Goal: Task Accomplishment & Management: Complete application form

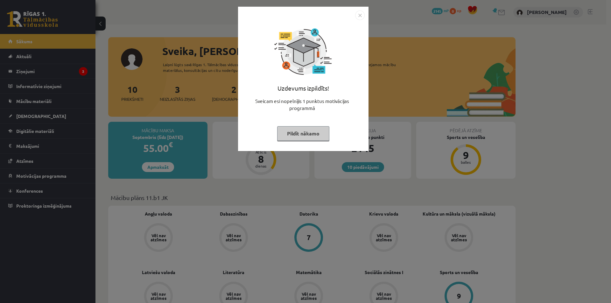
click at [302, 132] on button "Pildīt nākamo" at bounding box center [303, 133] width 52 height 15
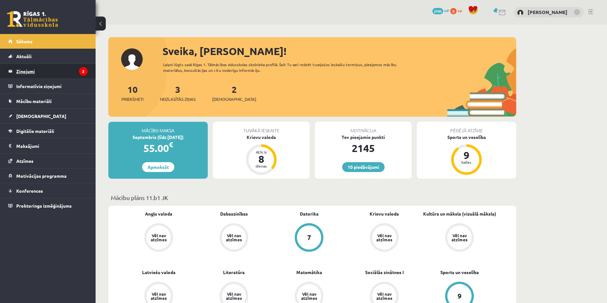
click at [43, 72] on legend "Ziņojumi 3" at bounding box center [51, 71] width 71 height 15
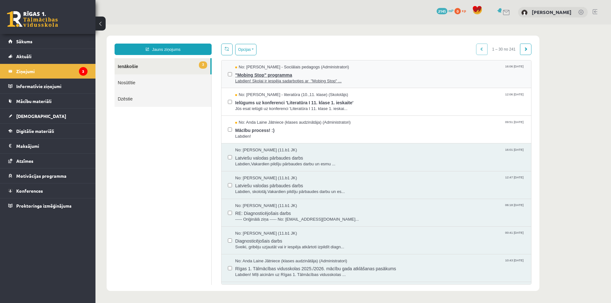
click at [278, 75] on span ""Mobing Stop" programma" at bounding box center [380, 74] width 290 height 8
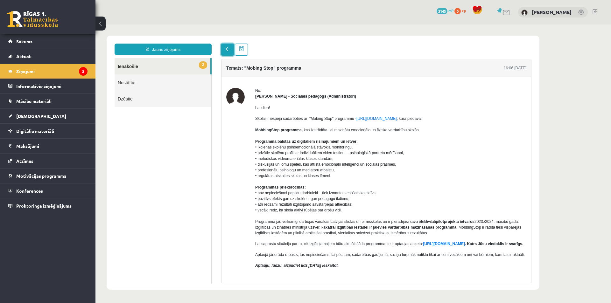
click at [230, 53] on link at bounding box center [227, 50] width 13 height 12
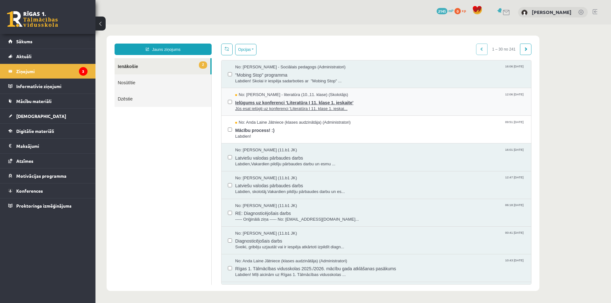
click at [257, 106] on span "Jūs esat ielūgti uz konferenci 'Literatūra I 11. klase 1. ieskai..." at bounding box center [380, 109] width 290 height 6
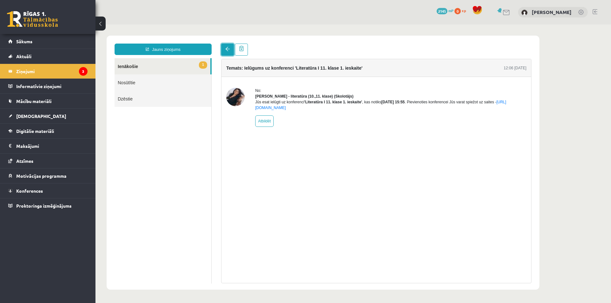
click at [227, 49] on span at bounding box center [227, 49] width 4 height 4
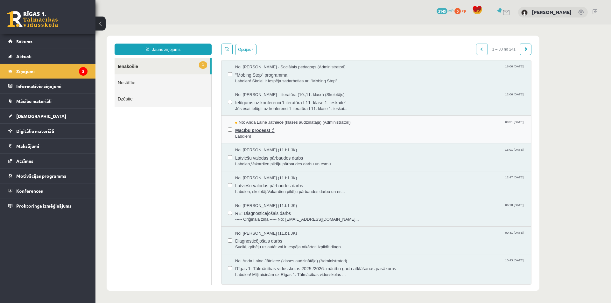
click at [245, 131] on span "Mācību process! :)" at bounding box center [380, 130] width 290 height 8
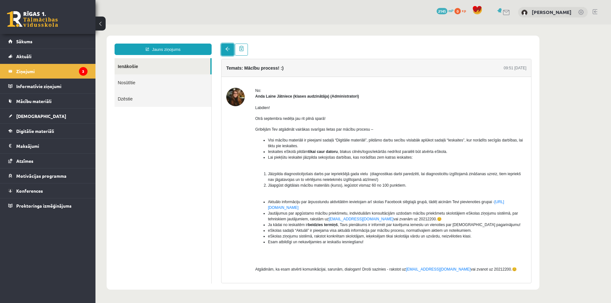
click at [223, 50] on link at bounding box center [227, 50] width 13 height 12
click at [36, 53] on link "Aktuāli" at bounding box center [47, 56] width 79 height 15
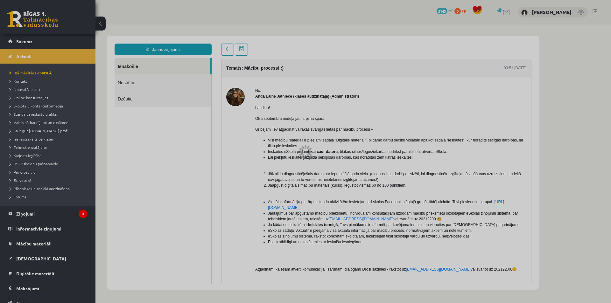
click at [20, 40] on div at bounding box center [305, 151] width 611 height 303
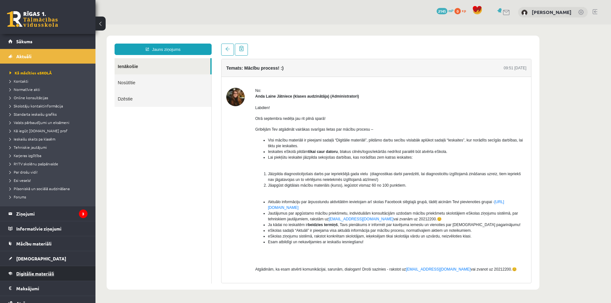
click at [38, 276] on span "Digitālie materiāli" at bounding box center [35, 274] width 38 height 6
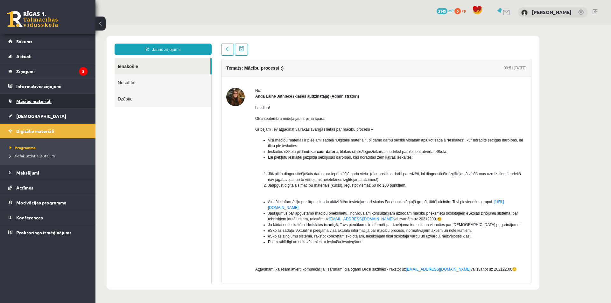
click at [37, 101] on span "Mācību materiāli" at bounding box center [33, 101] width 35 height 6
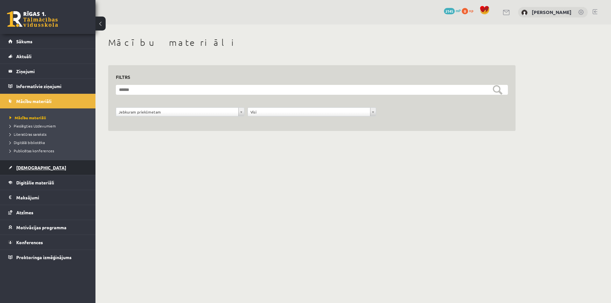
click at [40, 168] on link "[DEMOGRAPHIC_DATA]" at bounding box center [47, 167] width 79 height 15
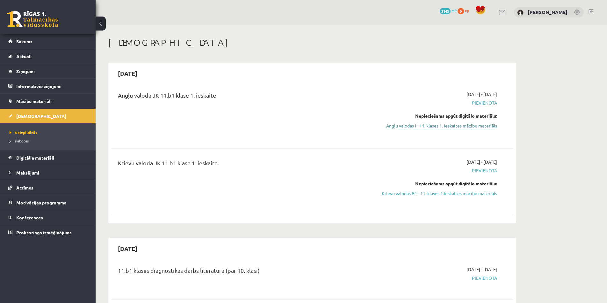
click at [467, 128] on link "Angļu valodas I - 11. klases 1. ieskaites mācību materiāls" at bounding box center [437, 126] width 120 height 7
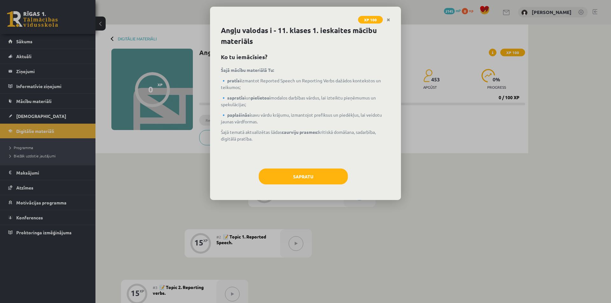
click at [324, 166] on div "Angļu valodas i - 11. klases 1. ieskaites mācību materiāls Ko tu iemācīsies? Ša…" at bounding box center [305, 112] width 191 height 175
click at [328, 174] on button "Sapratu" at bounding box center [303, 177] width 89 height 16
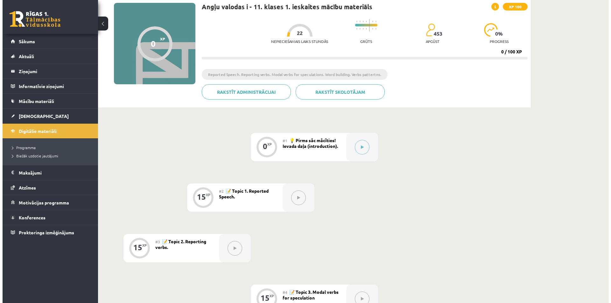
scroll to position [38, 0]
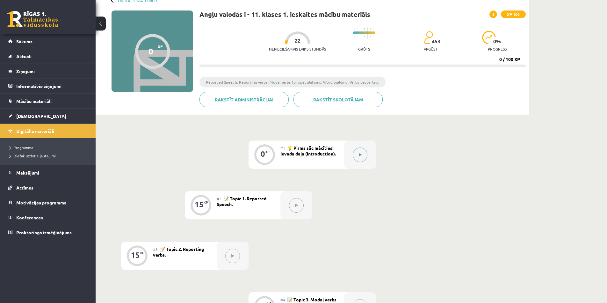
click at [366, 155] on button at bounding box center [360, 155] width 15 height 15
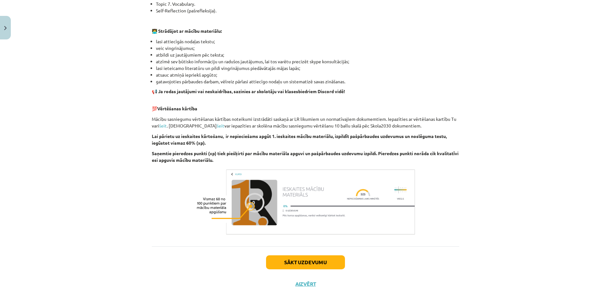
scroll to position [366, 0]
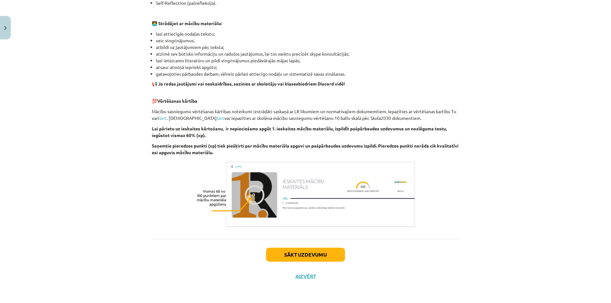
click at [304, 247] on div "Sākt uzdevumu Aizvērt" at bounding box center [306, 261] width 308 height 45
click at [309, 258] on button "Sākt uzdevumu" at bounding box center [305, 255] width 79 height 14
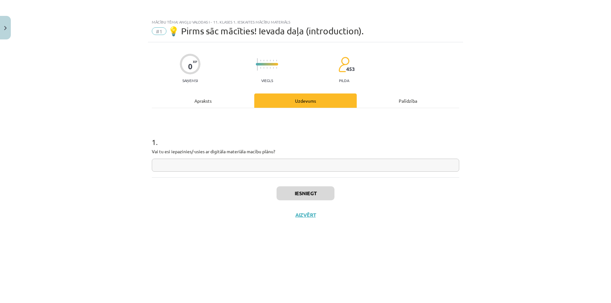
scroll to position [0, 0]
click at [227, 163] on input "text" at bounding box center [306, 165] width 308 height 13
type input "**"
click at [327, 197] on button "Iesniegt" at bounding box center [306, 194] width 58 height 14
click at [311, 220] on button "Nākamā nodarbība" at bounding box center [306, 219] width 62 height 15
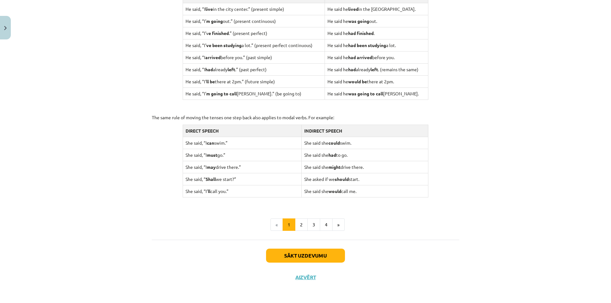
scroll to position [557, 0]
click at [295, 220] on button "2" at bounding box center [301, 224] width 13 height 13
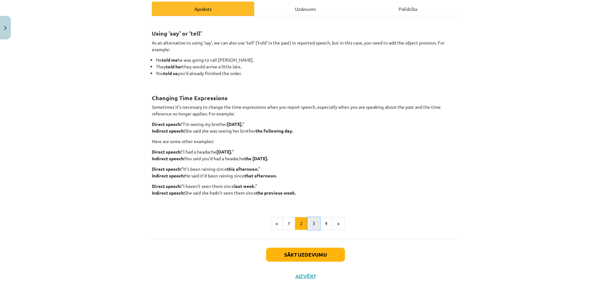
click at [311, 218] on button "3" at bounding box center [314, 224] width 13 height 13
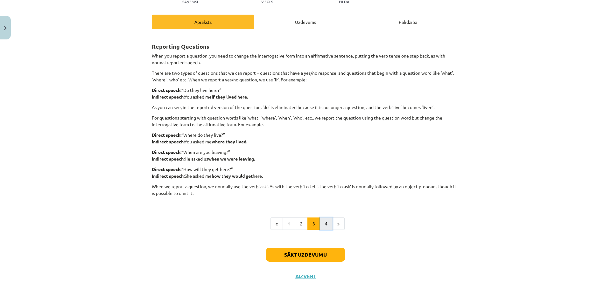
click at [325, 223] on button "4" at bounding box center [326, 224] width 13 height 13
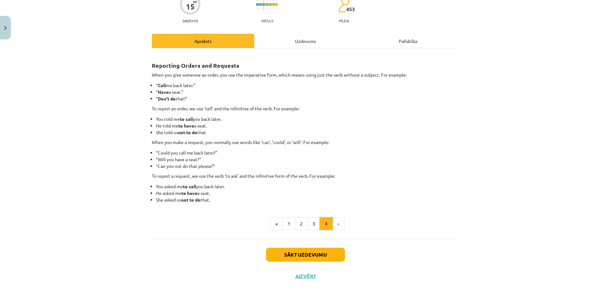
scroll to position [60, 0]
click at [333, 223] on li "»" at bounding box center [339, 224] width 12 height 13
click at [337, 226] on li "»" at bounding box center [339, 224] width 12 height 13
click at [317, 250] on button "Sākt uzdevumu" at bounding box center [305, 255] width 79 height 14
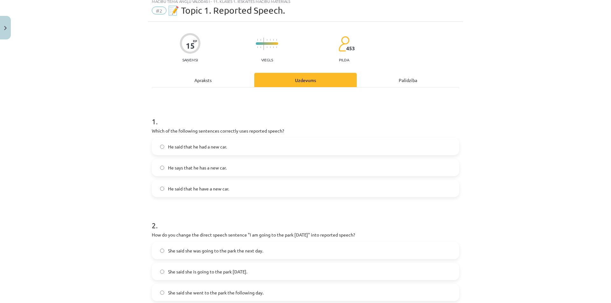
scroll to position [16, 0]
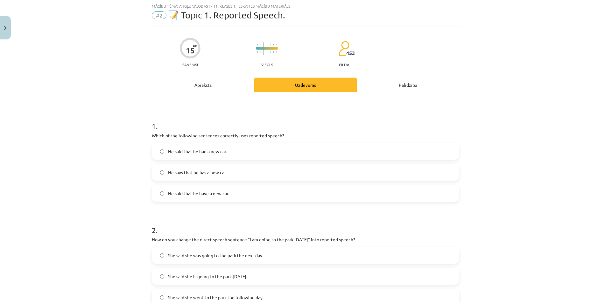
click at [210, 175] on span "He says that he has a new car." at bounding box center [197, 172] width 59 height 7
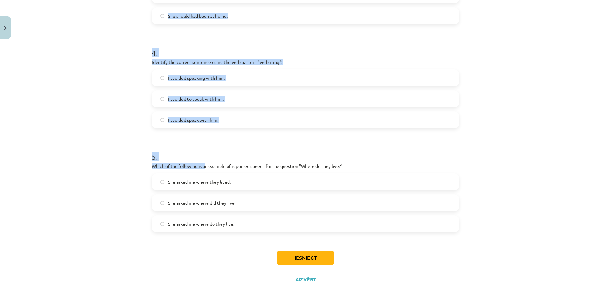
scroll to position [405, 0]
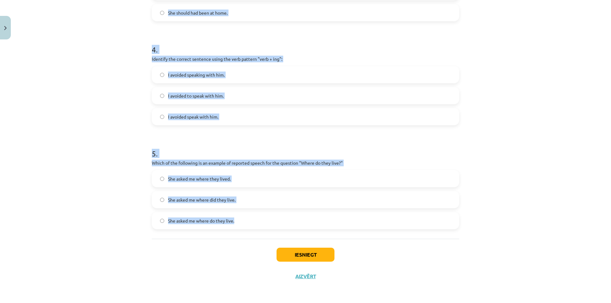
drag, startPoint x: 145, startPoint y: 136, endPoint x: 245, endPoint y: 226, distance: 134.6
click at [245, 227] on div "Mācību tēma: Angļu valodas i - 11. klases 1. ieskaites mācību materiāls #2 📝 To…" at bounding box center [305, 151] width 611 height 303
copy form "Which of the following sentences correctly uses reported speech? He said that h…"
click at [126, 79] on div "Mācību tēma: Angļu valodas i - 11. klases 1. ieskaites mācību materiāls #2 📝 To…" at bounding box center [305, 151] width 611 height 303
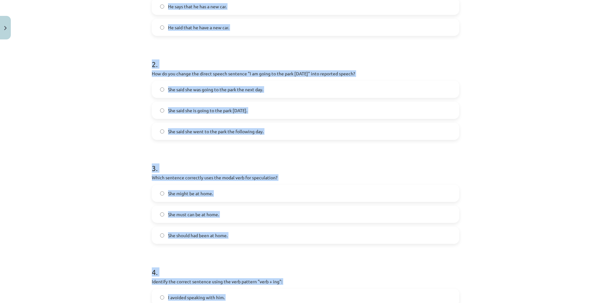
click at [123, 72] on div "Mācību tēma: Angļu valodas i - 11. klases 1. ieskaites mācību materiāls #2 📝 To…" at bounding box center [305, 151] width 611 height 303
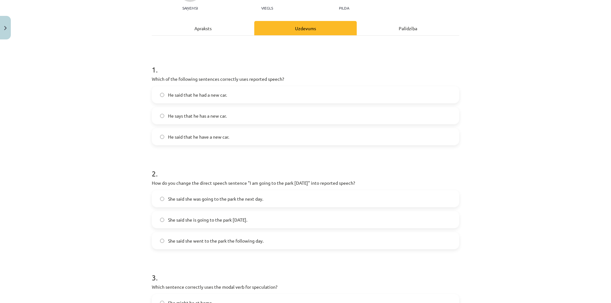
scroll to position [55, 0]
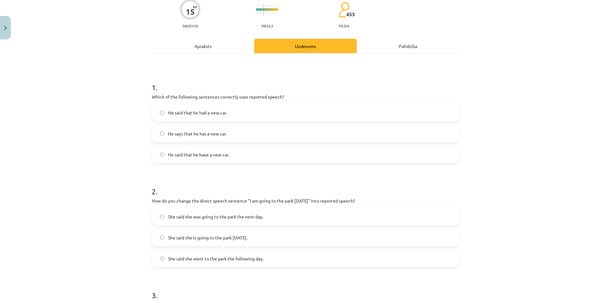
click at [194, 113] on span "He said that he had a new car." at bounding box center [197, 113] width 59 height 7
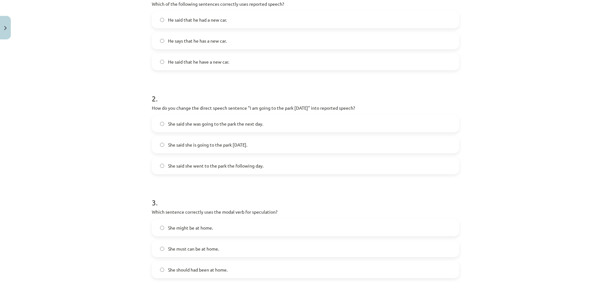
scroll to position [150, 0]
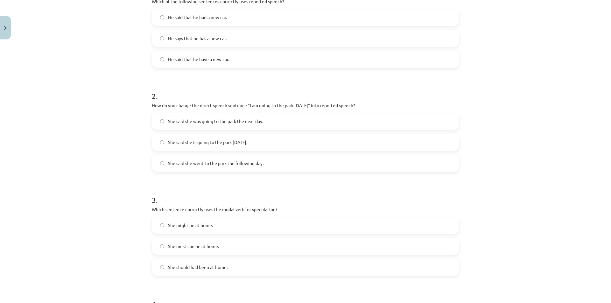
click at [194, 122] on span "She said she was going to the park the next day." at bounding box center [215, 121] width 95 height 7
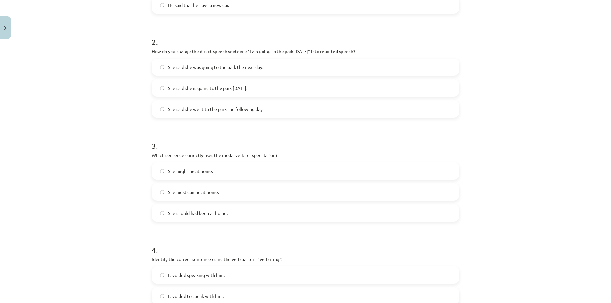
scroll to position [214, 0]
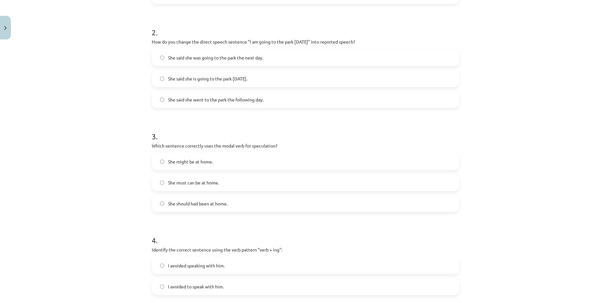
click at [191, 161] on span "She might be at home." at bounding box center [190, 162] width 45 height 7
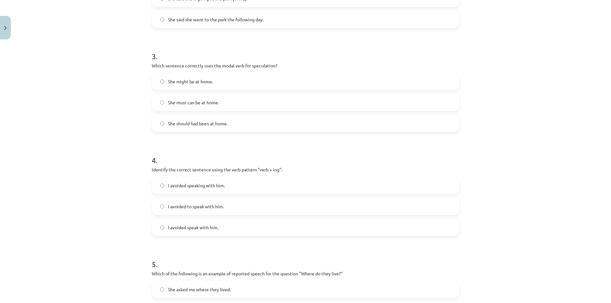
scroll to position [310, 0]
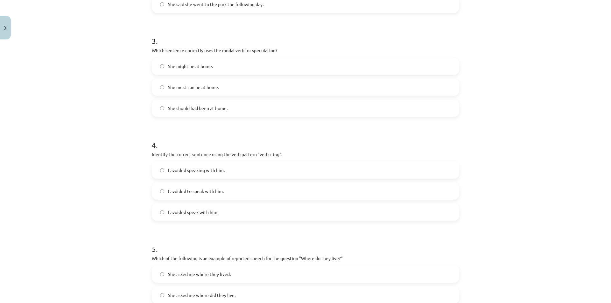
click at [178, 171] on span "I avoided speaking with him." at bounding box center [196, 170] width 57 height 7
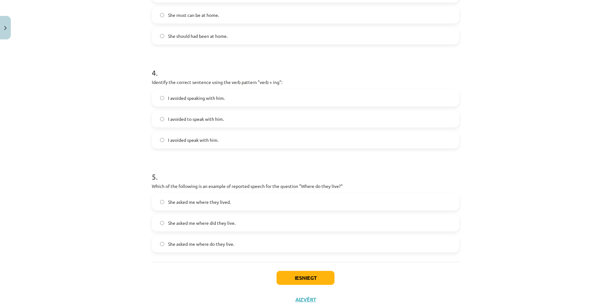
scroll to position [405, 0]
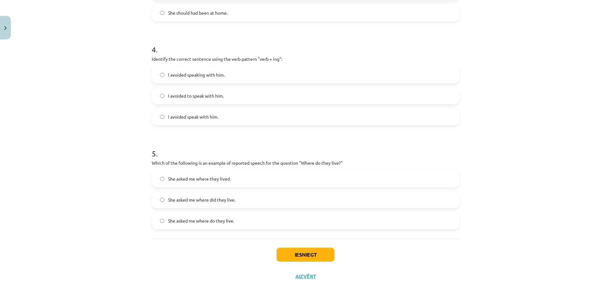
click at [171, 179] on span "She asked me where they lived." at bounding box center [199, 179] width 63 height 7
click at [290, 255] on button "Iesniegt" at bounding box center [306, 255] width 58 height 14
click at [284, 253] on button "Iesniegt" at bounding box center [306, 255] width 58 height 14
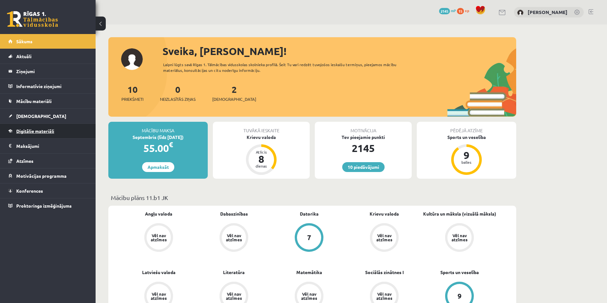
click at [20, 133] on span "Digitālie materiāli" at bounding box center [35, 131] width 38 height 6
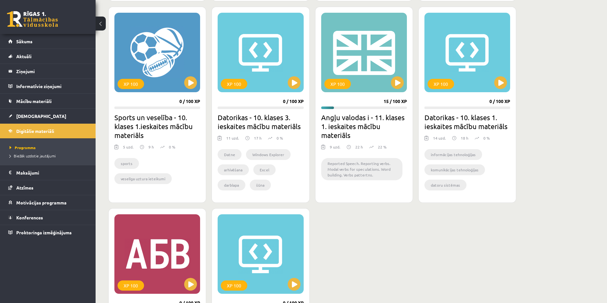
scroll to position [382, 0]
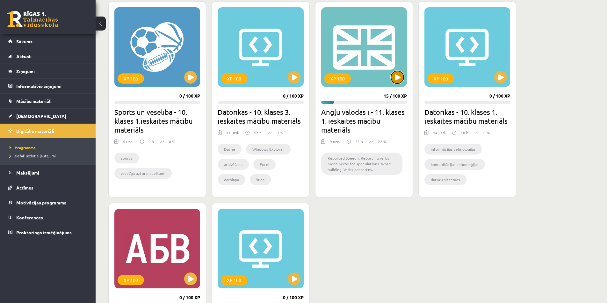
click at [395, 75] on button at bounding box center [397, 77] width 13 height 13
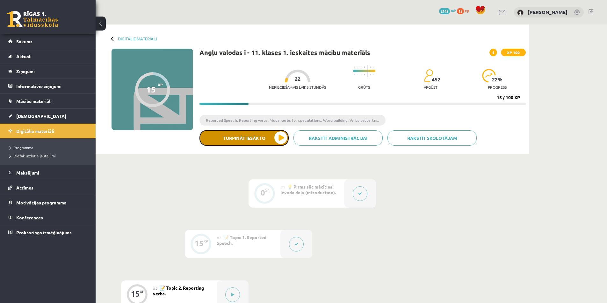
click at [279, 136] on button "Turpināt iesākto" at bounding box center [243, 138] width 89 height 16
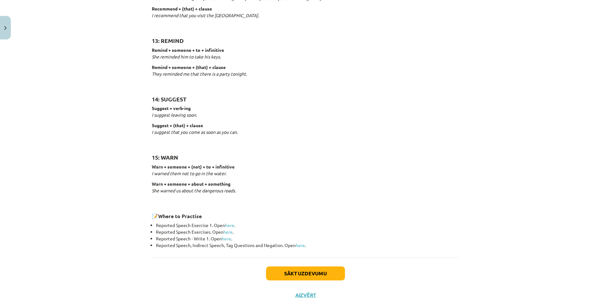
scroll to position [926, 0]
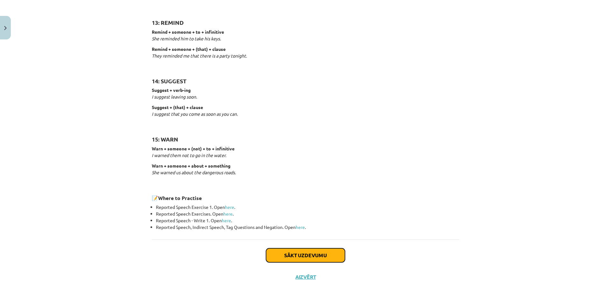
click at [308, 253] on button "Sākt uzdevumu" at bounding box center [305, 256] width 79 height 14
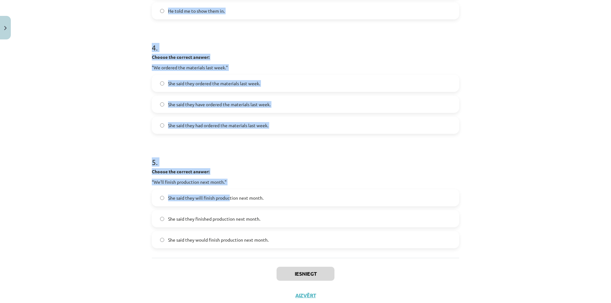
scroll to position [458, 0]
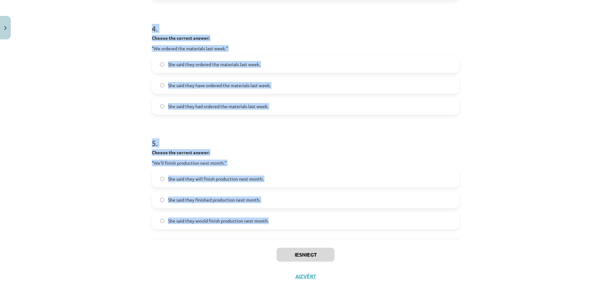
drag, startPoint x: 150, startPoint y: 138, endPoint x: 273, endPoint y: 222, distance: 148.4
copy form "Choose the correct answer: "I'm ready for the meeting." He said he'll be ready …"
click at [92, 106] on div "Mācību tēma: Angļu valodas i - 11. klases 1. ieskaites mācību materiāls #3 📝 To…" at bounding box center [305, 151] width 611 height 303
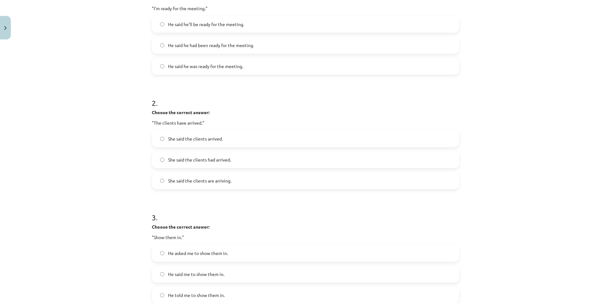
scroll to position [75, 0]
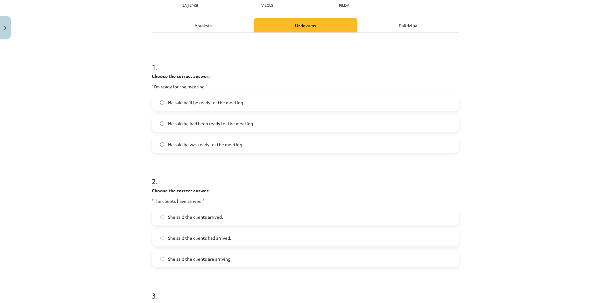
click at [205, 147] on span "He said he was ready for the meeting." at bounding box center [205, 144] width 75 height 7
click at [227, 239] on span "She said the clients had arrived." at bounding box center [199, 238] width 63 height 7
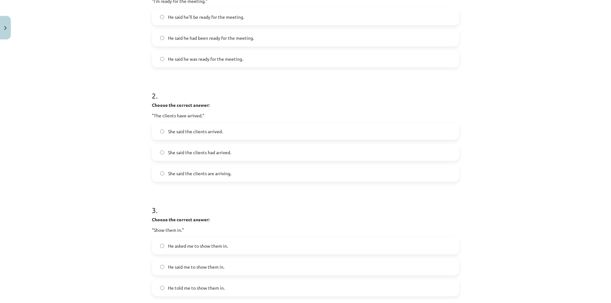
scroll to position [203, 0]
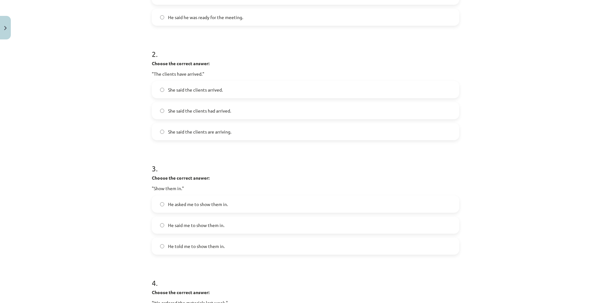
click at [195, 205] on span "He asked me to show them in." at bounding box center [198, 204] width 60 height 7
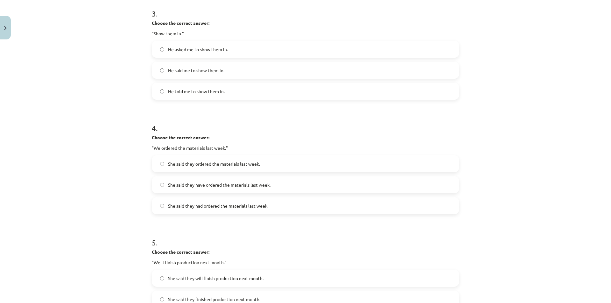
scroll to position [362, 0]
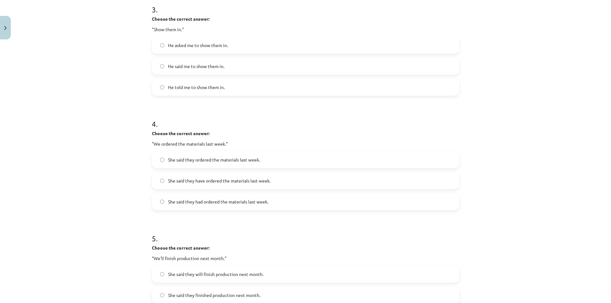
drag, startPoint x: 221, startPoint y: 182, endPoint x: 221, endPoint y: 179, distance: 3.2
click at [221, 182] on span "She said they have ordered the materials last week." at bounding box center [219, 181] width 103 height 7
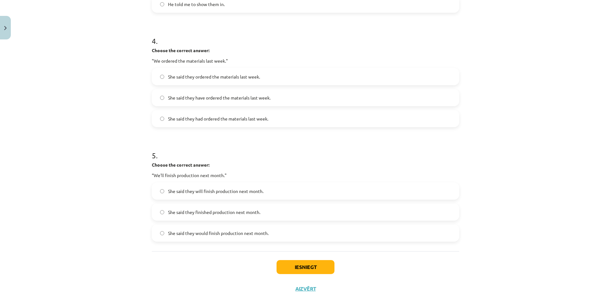
scroll to position [458, 0]
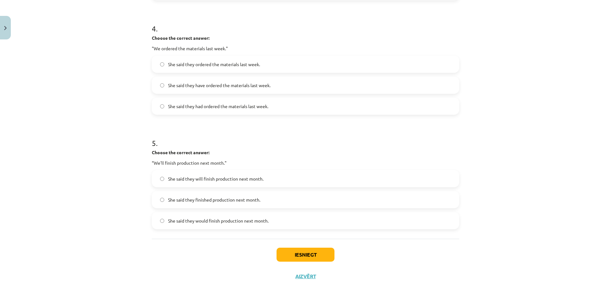
click at [219, 225] on label "She said they would finish production next month." at bounding box center [306, 221] width 306 height 16
click at [304, 253] on button "Iesniegt" at bounding box center [306, 255] width 58 height 14
click at [293, 256] on button "Iesniegt" at bounding box center [306, 255] width 58 height 14
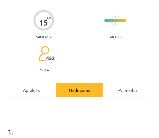
scroll to position [36, 0]
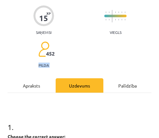
click at [3, 63] on div "Mācību tēma: Angļu valodas i - 11. klases 1. ieskaites mācību materiāls #3 📝 To…" at bounding box center [79, 69] width 159 height 138
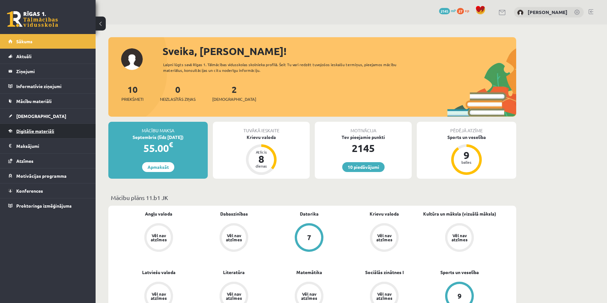
click at [30, 128] on link "Digitālie materiāli" at bounding box center [47, 131] width 79 height 15
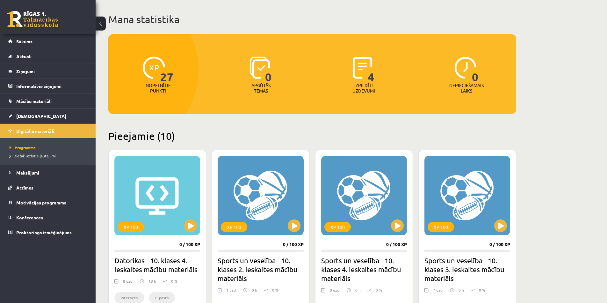
scroll to position [223, 0]
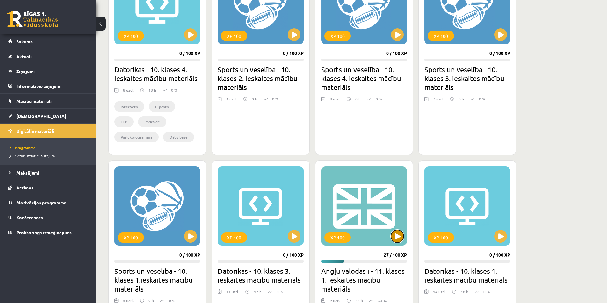
click at [398, 233] on button at bounding box center [397, 236] width 13 height 13
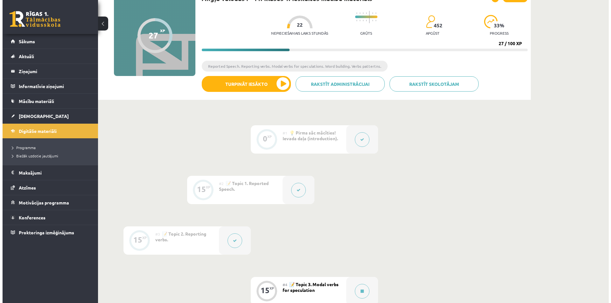
scroll to position [64, 0]
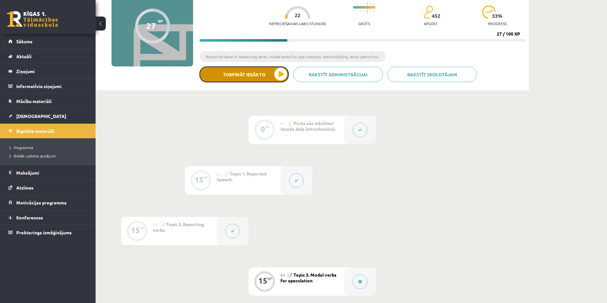
click at [278, 79] on button "Turpināt iesākto" at bounding box center [243, 75] width 89 height 16
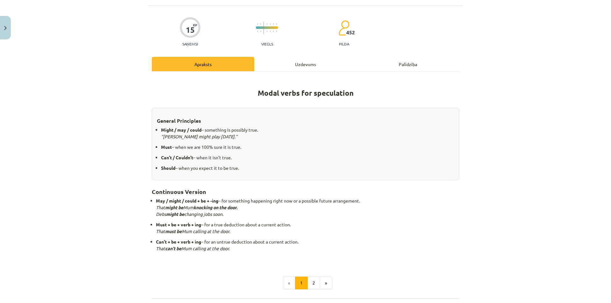
scroll to position [96, 0]
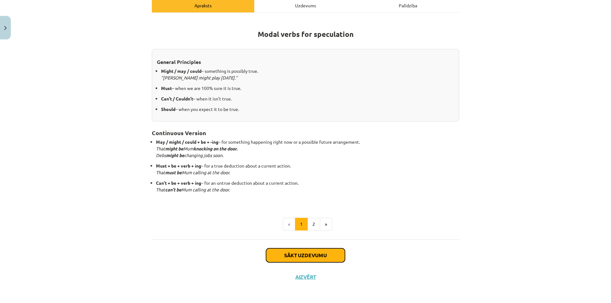
click at [301, 260] on button "Sākt uzdevumu" at bounding box center [305, 256] width 79 height 14
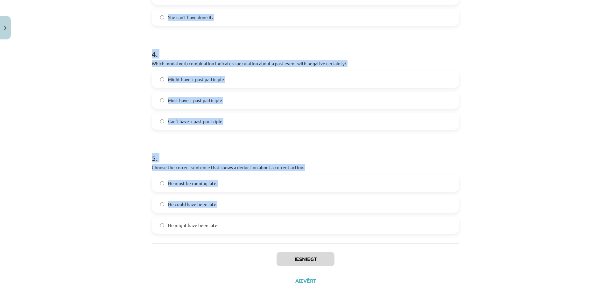
scroll to position [405, 0]
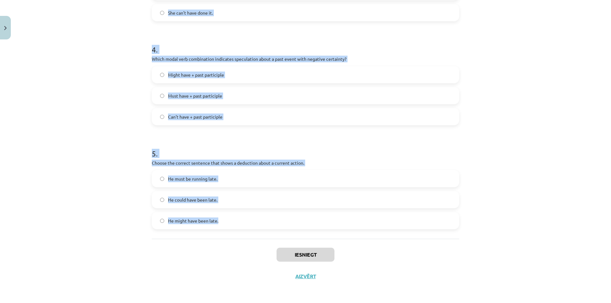
drag, startPoint x: 143, startPoint y: 138, endPoint x: 229, endPoint y: 217, distance: 117.0
click at [230, 218] on div "Mācību tēma: Angļu valodas i - 11. klases 1. ieskaites mācību materiāls #4 📝 To…" at bounding box center [305, 151] width 611 height 303
copy form "Which modal verb would you use to speculate about something that is possibly tr…"
click at [94, 101] on div "Mācību tēma: Angļu valodas i - 11. klases 1. ieskaites mācību materiāls #4 📝 To…" at bounding box center [305, 151] width 611 height 303
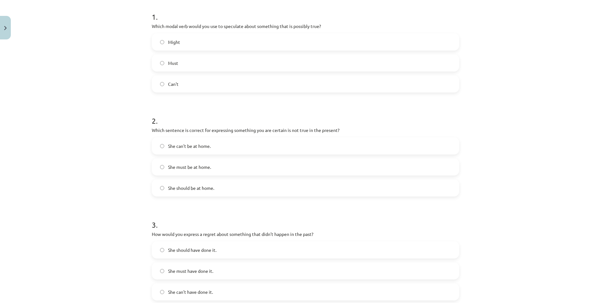
scroll to position [87, 0]
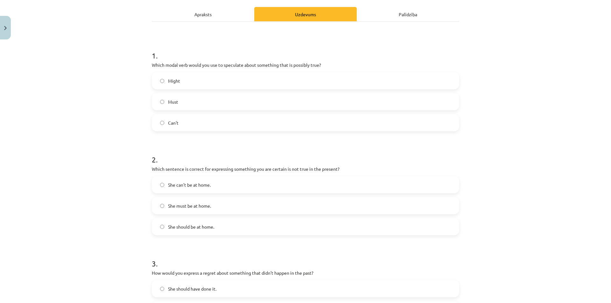
click at [181, 85] on label "Might" at bounding box center [306, 81] width 306 height 16
click at [185, 181] on label "She can't be at home." at bounding box center [306, 185] width 306 height 16
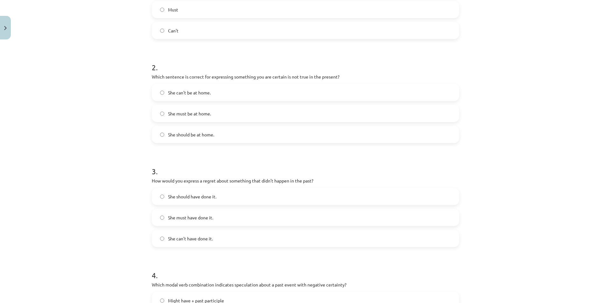
scroll to position [182, 0]
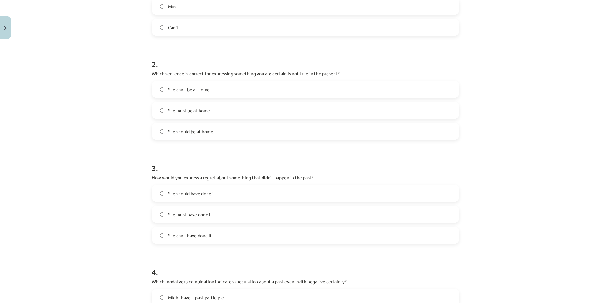
click at [214, 193] on span "She should have done it." at bounding box center [192, 193] width 48 height 7
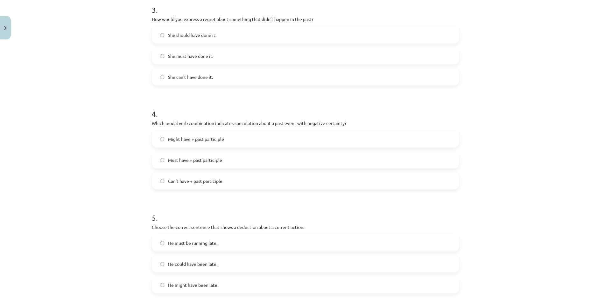
scroll to position [341, 0]
click at [197, 182] on span "Can't have + past participle" at bounding box center [195, 180] width 54 height 7
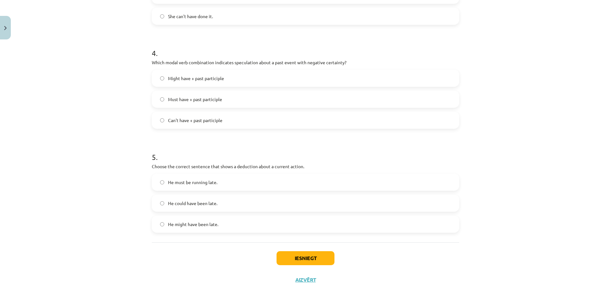
scroll to position [405, 0]
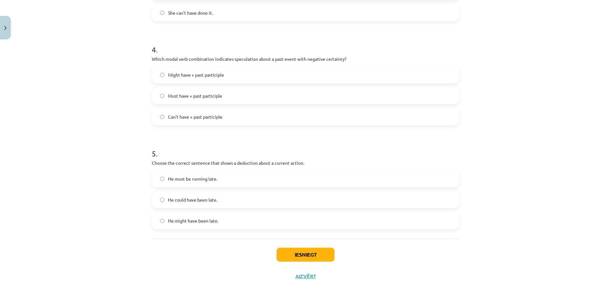
click at [212, 178] on span "He must be running late." at bounding box center [192, 179] width 49 height 7
click at [299, 252] on button "Iesniegt" at bounding box center [306, 255] width 58 height 14
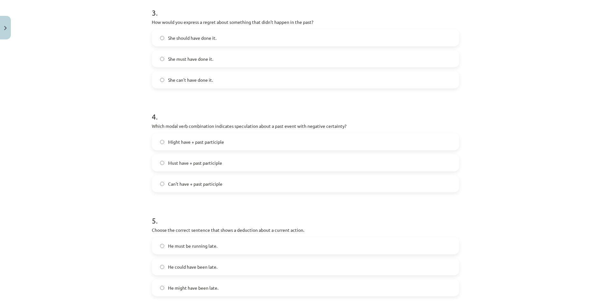
scroll to position [373, 0]
